Goal: Information Seeking & Learning: Learn about a topic

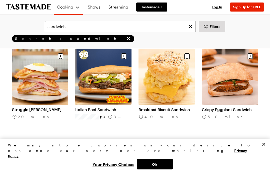
scroll to position [57, 0]
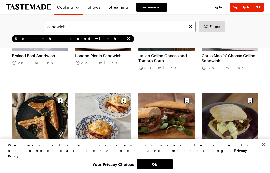
scroll to position [2164, 0]
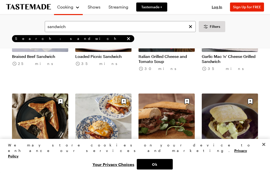
click at [116, 158] on link "Bacon, Egg & Cheese on Everything Bagel Biscuits" at bounding box center [103, 157] width 56 height 10
